Goal: Information Seeking & Learning: Find specific page/section

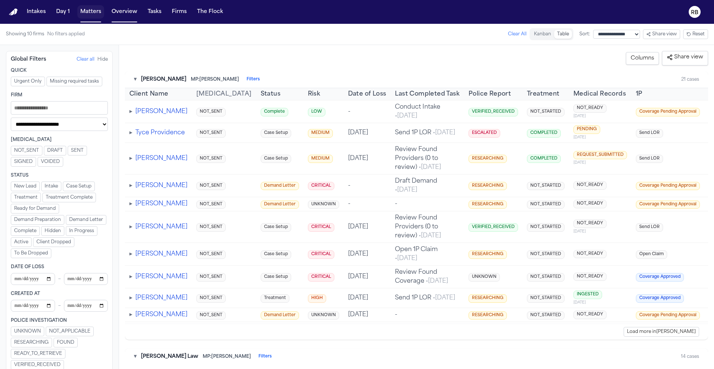
click at [87, 12] on button "Matters" at bounding box center [90, 11] width 27 height 13
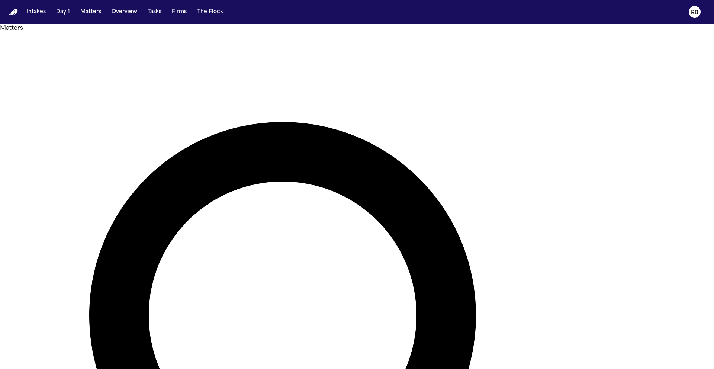
type input "*********"
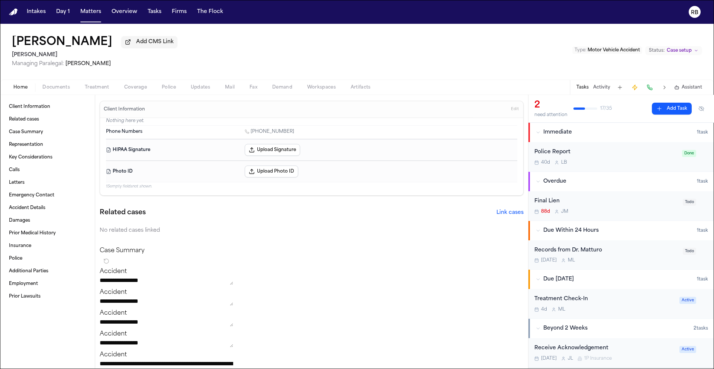
click at [652, 260] on div "[DATE] M L" at bounding box center [606, 260] width 144 height 6
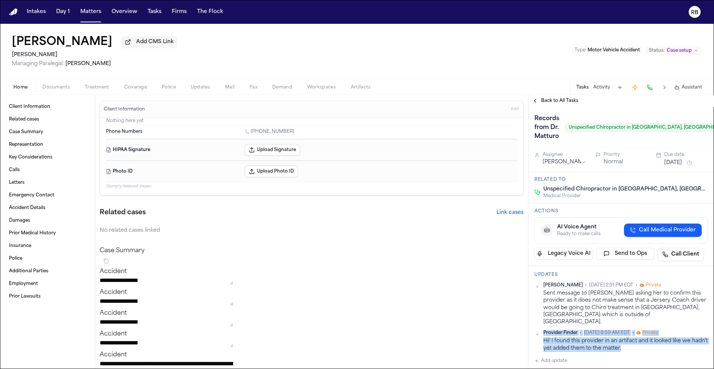
drag, startPoint x: 651, startPoint y: 343, endPoint x: 562, endPoint y: 330, distance: 89.8
click at [537, 331] on div "Provider Finder • [DATE] 8:59 AM EDT • Private Hi! I found this provider in an …" at bounding box center [621, 341] width 174 height 22
copy div "Provider Finder • [DATE] 8:59 AM EDT • Private Hi! I found this provider in an …"
